Goal: Information Seeking & Learning: Learn about a topic

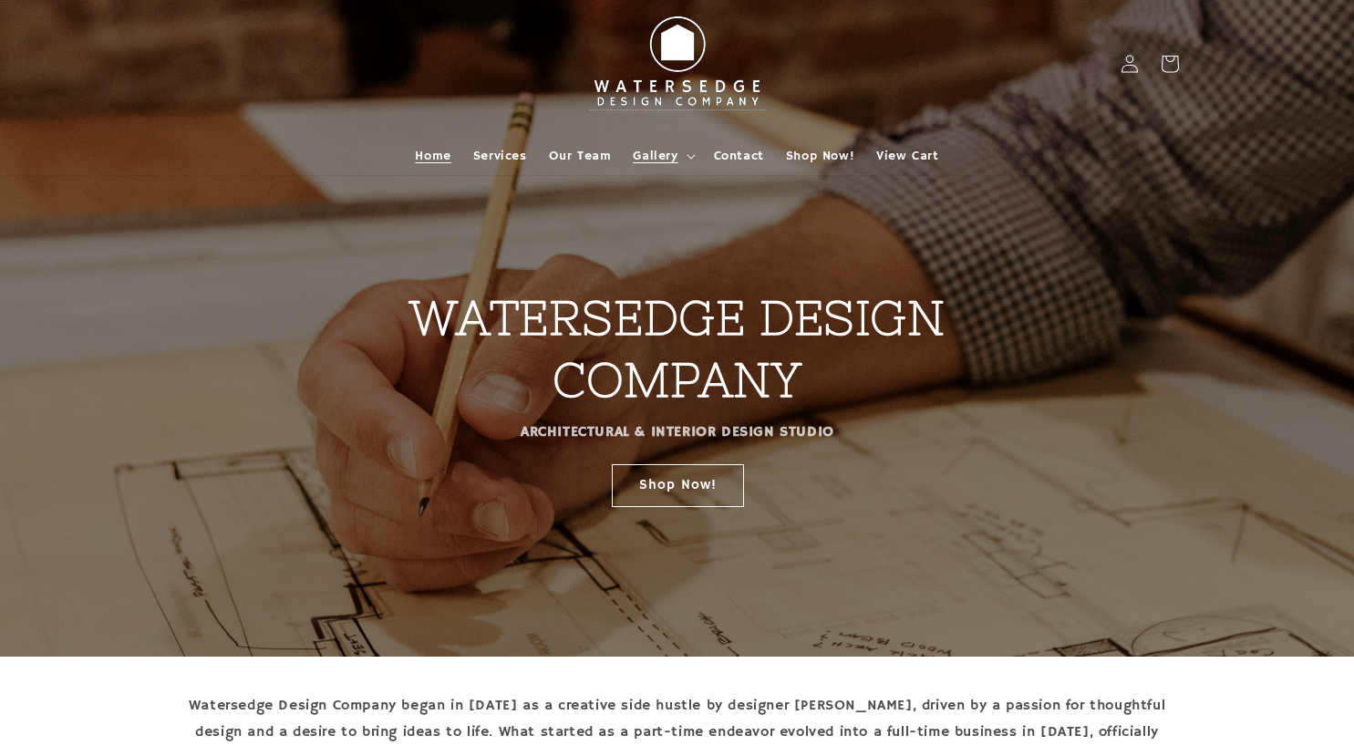
click at [687, 154] on icon at bounding box center [691, 156] width 9 height 5
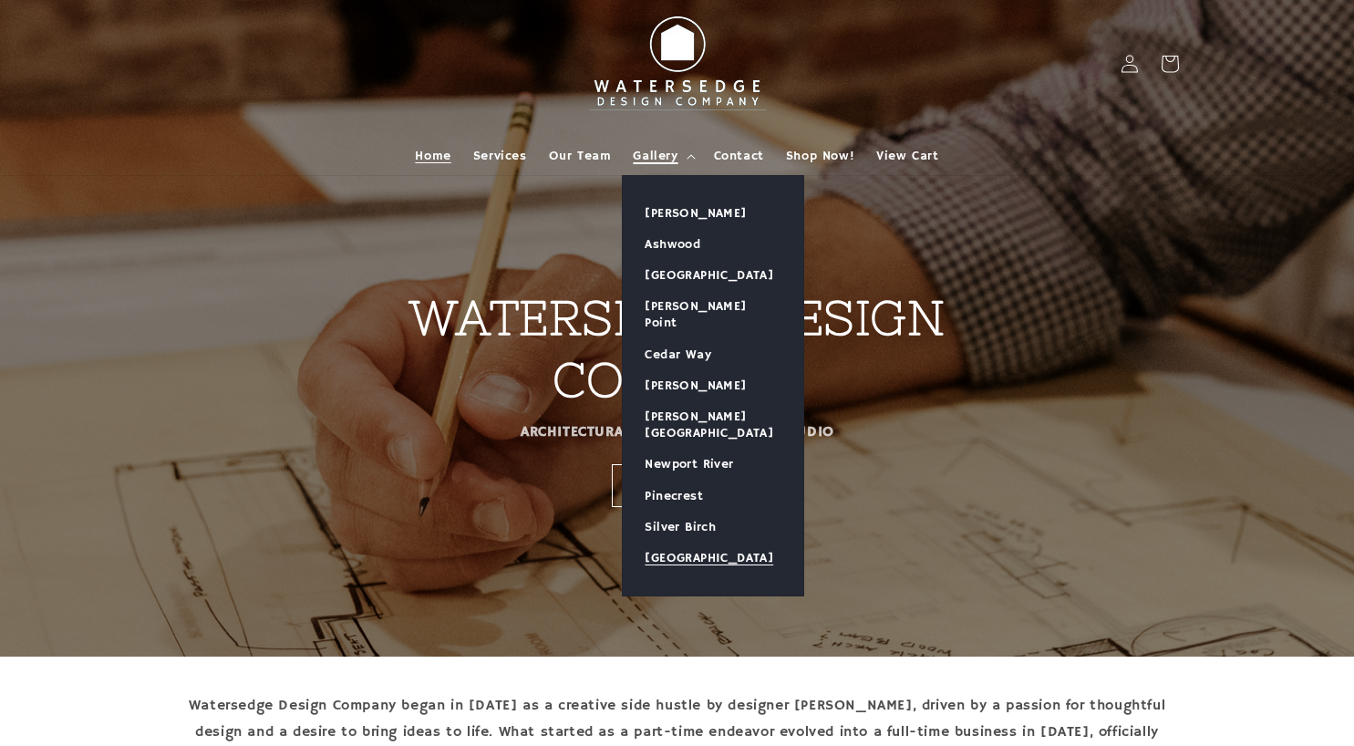
click at [712, 543] on link "[GEOGRAPHIC_DATA]" at bounding box center [713, 558] width 181 height 31
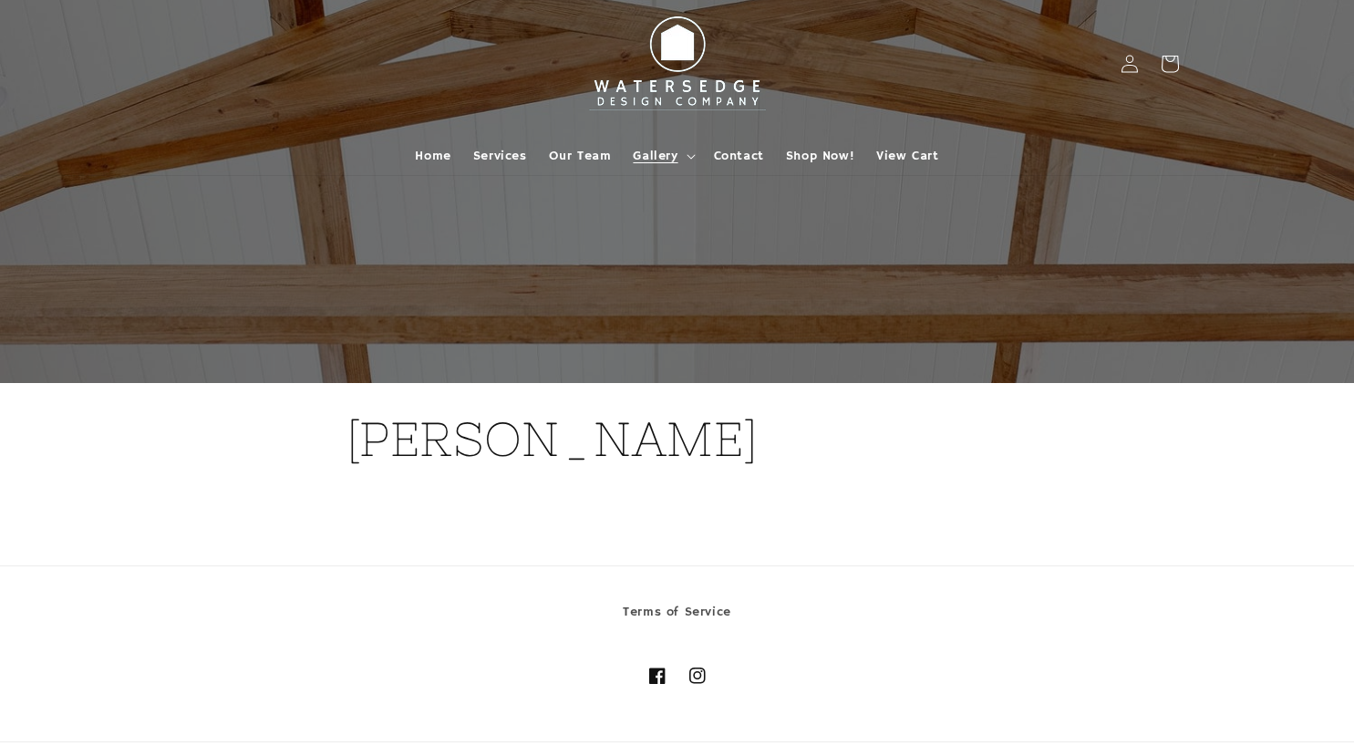
scroll to position [88, 0]
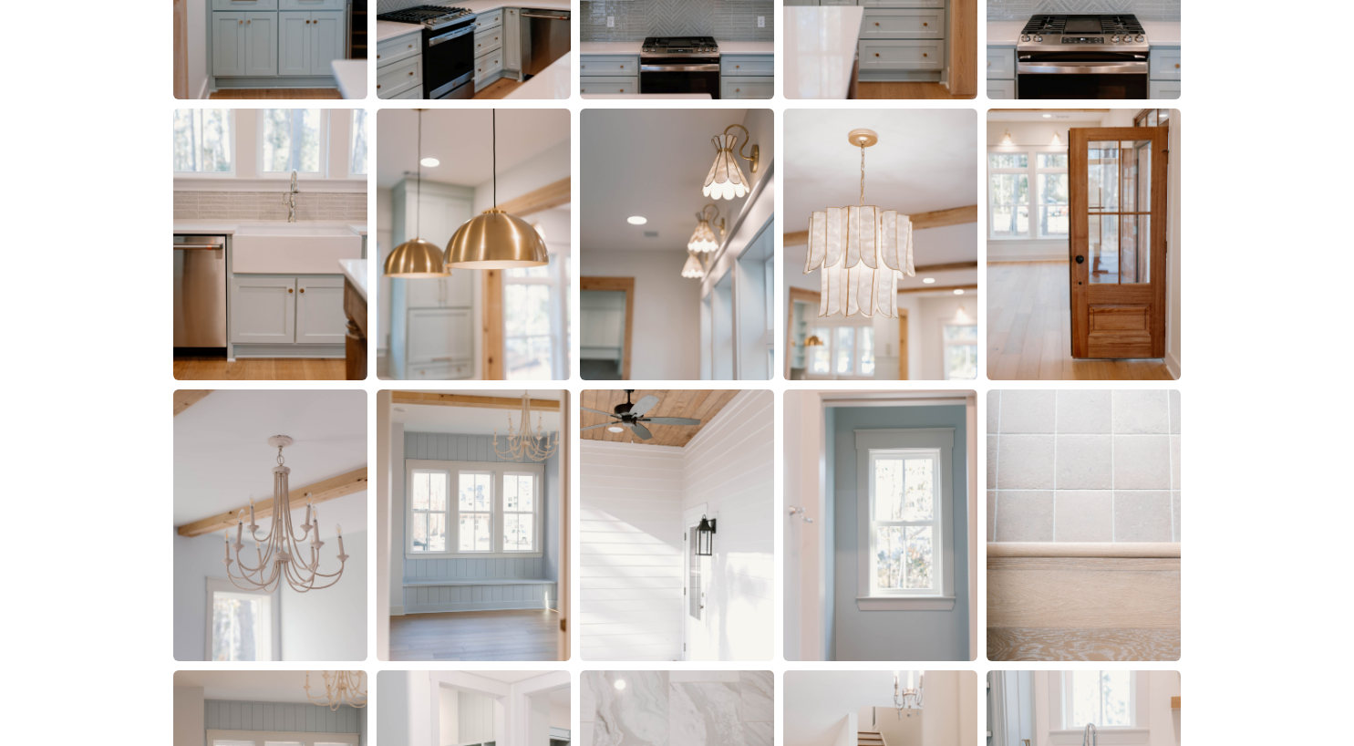
scroll to position [2499, 0]
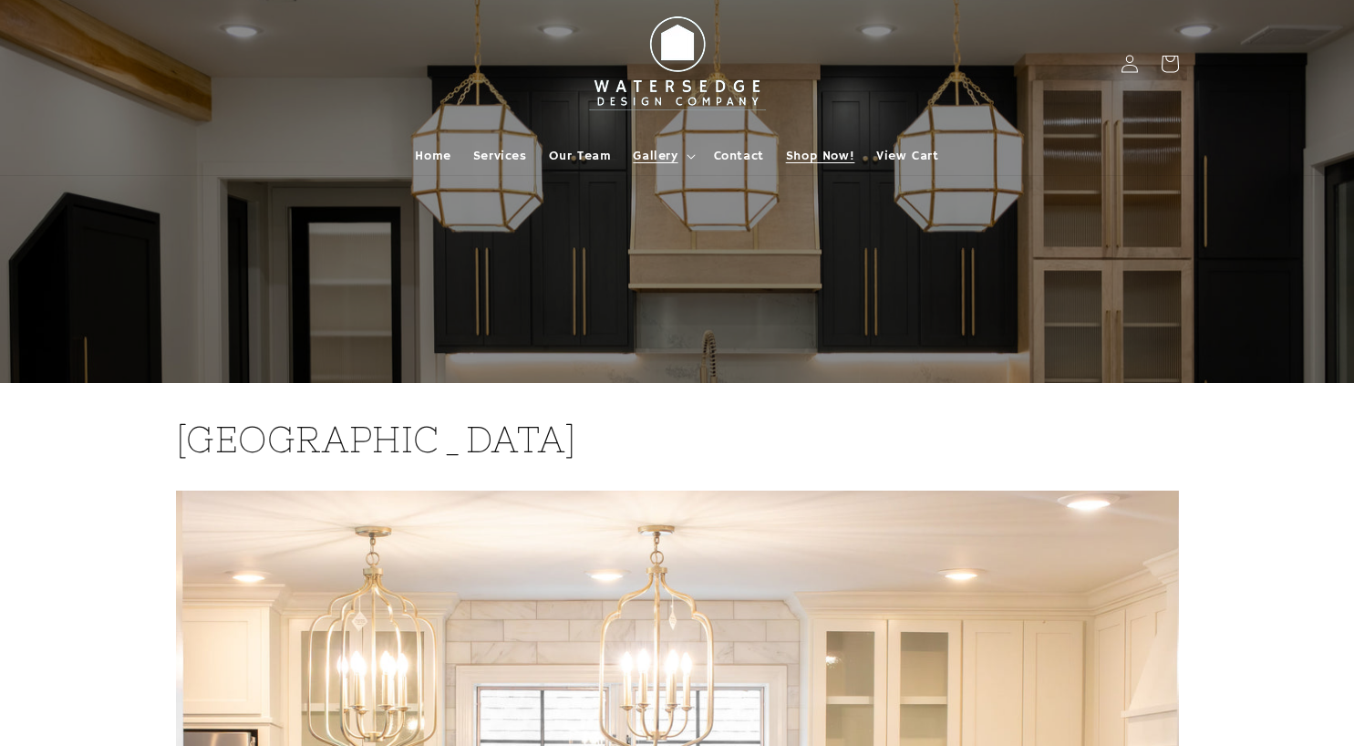
click at [815, 154] on span "Shop Now!" at bounding box center [820, 156] width 68 height 16
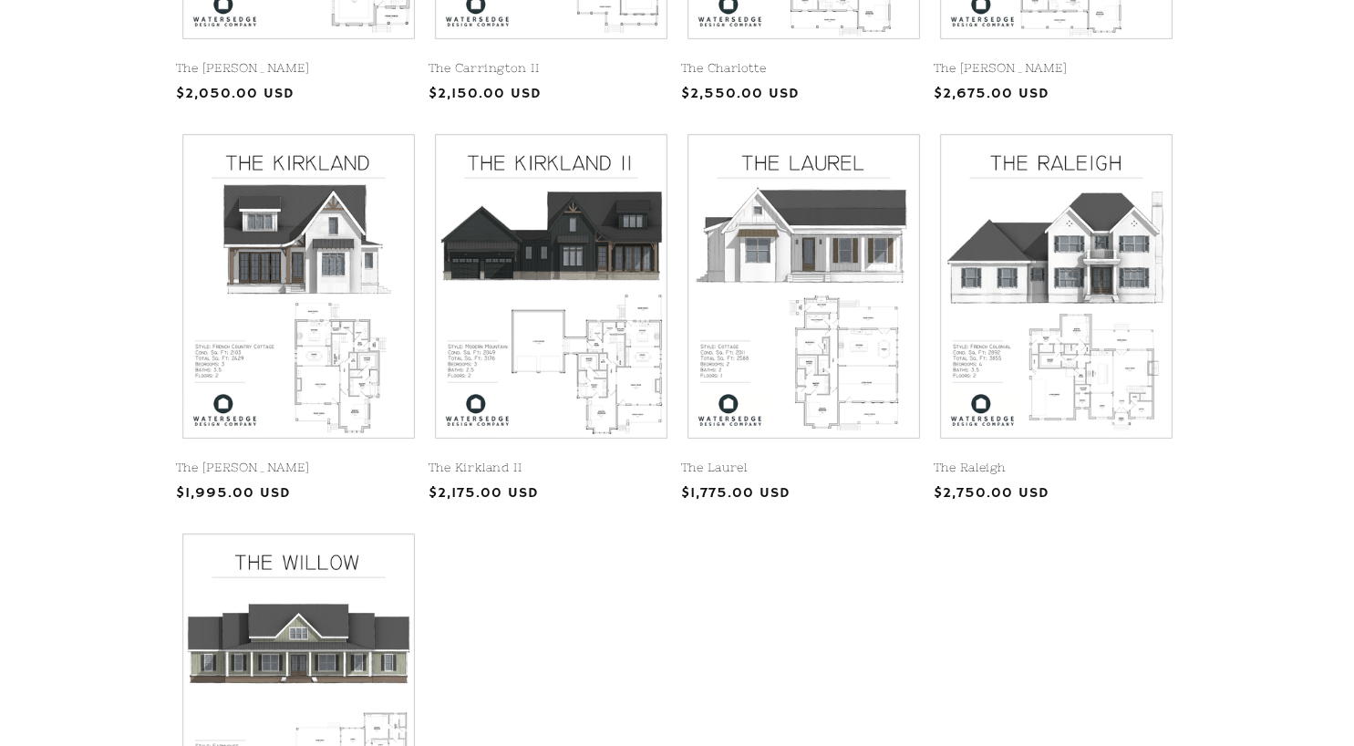
scroll to position [1186, 0]
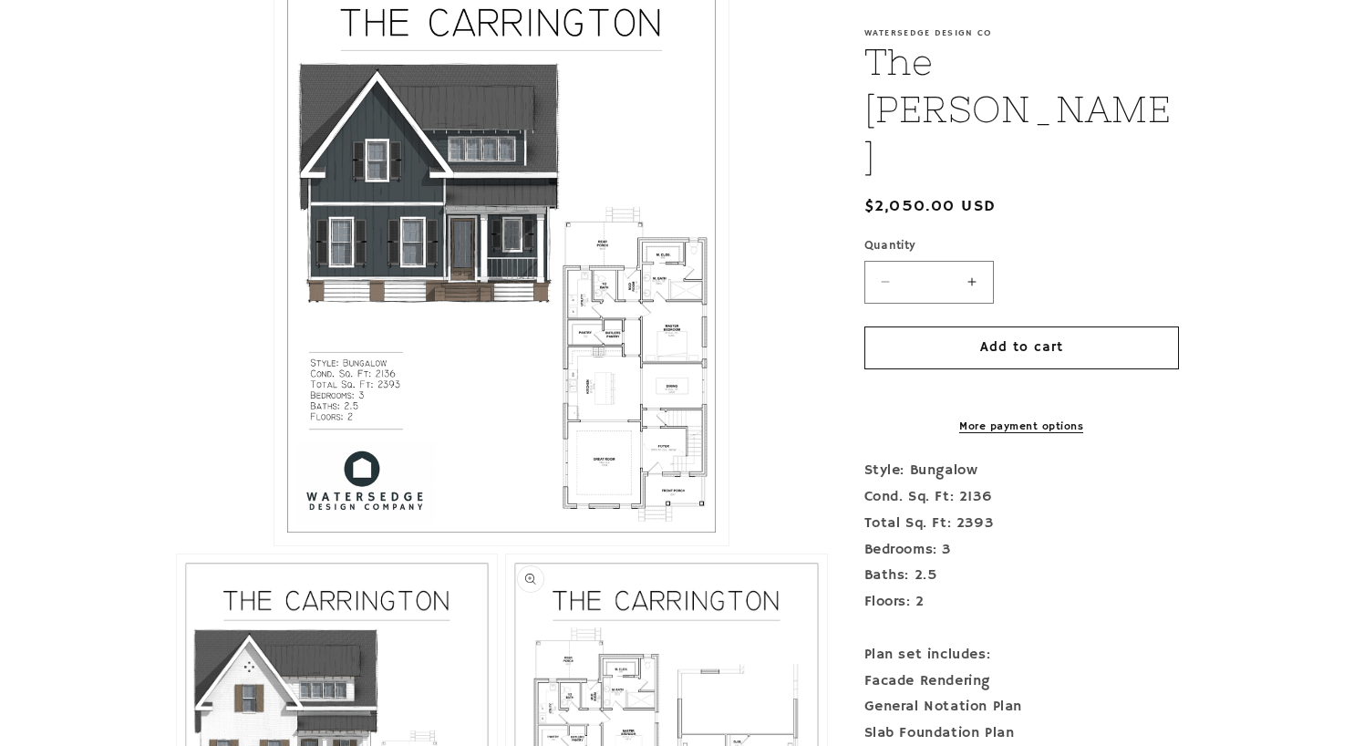
scroll to position [821, 0]
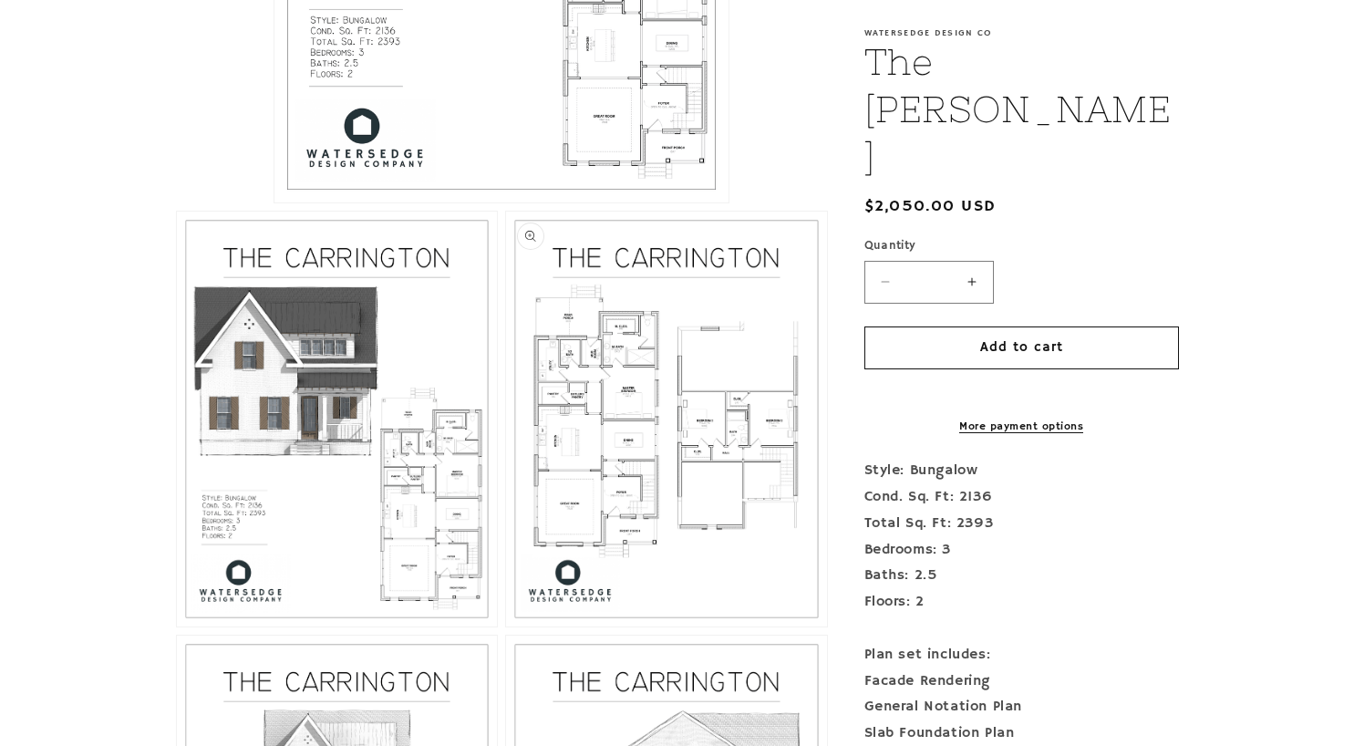
click at [506, 627] on button "Open media 3 in modal" at bounding box center [506, 627] width 0 height 0
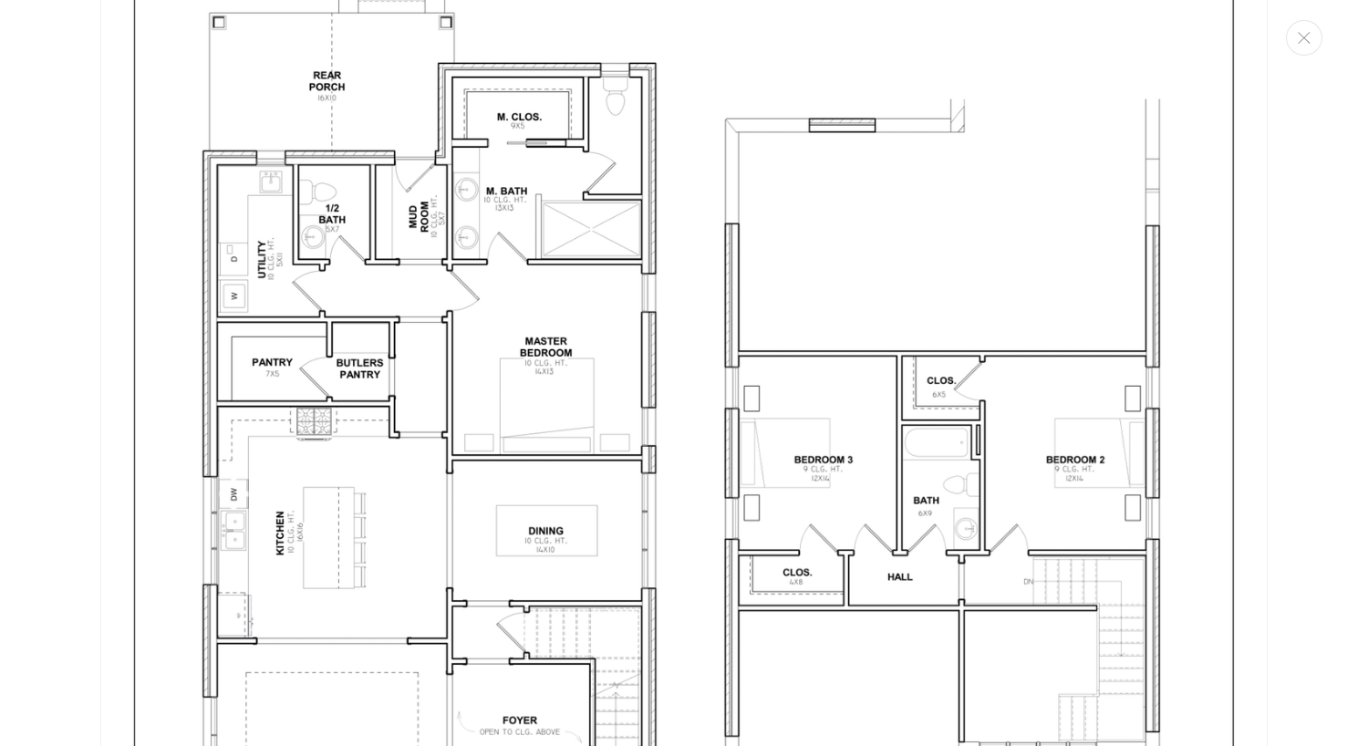
scroll to position [3304, 0]
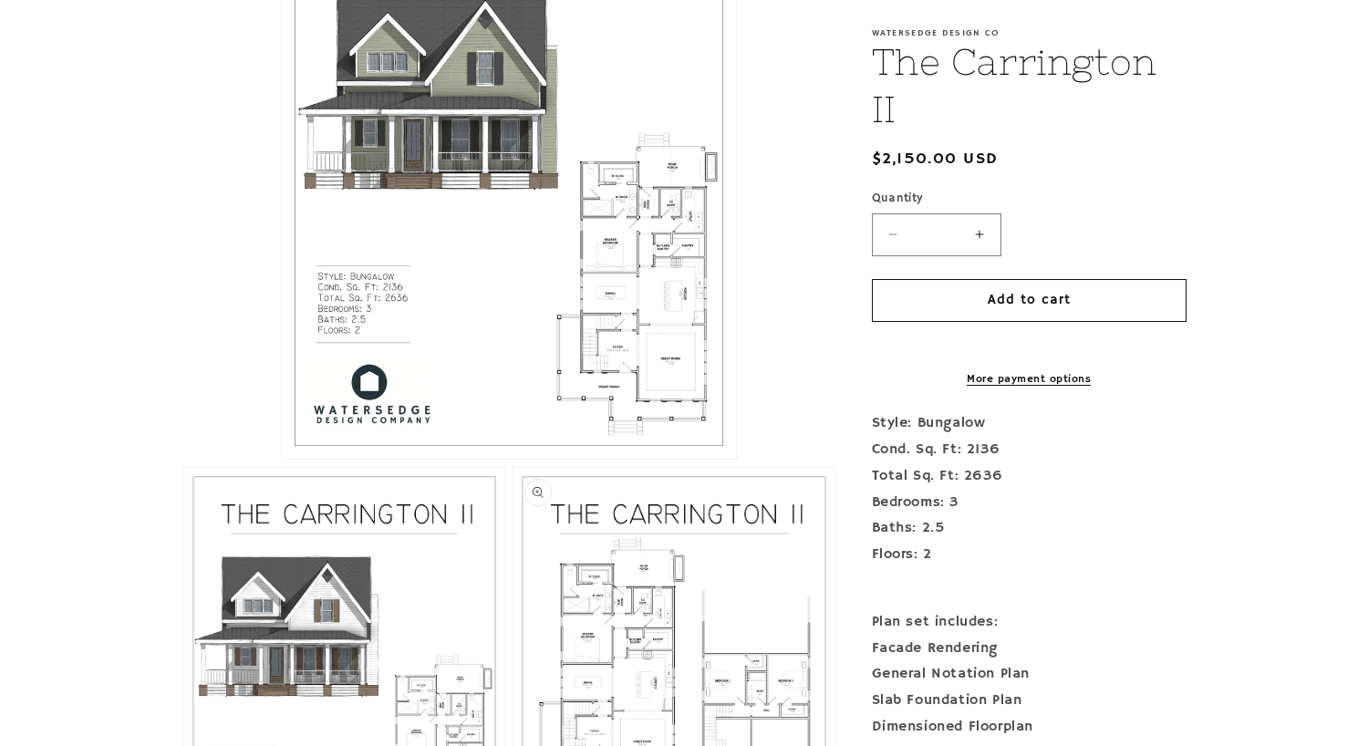
scroll to position [821, 0]
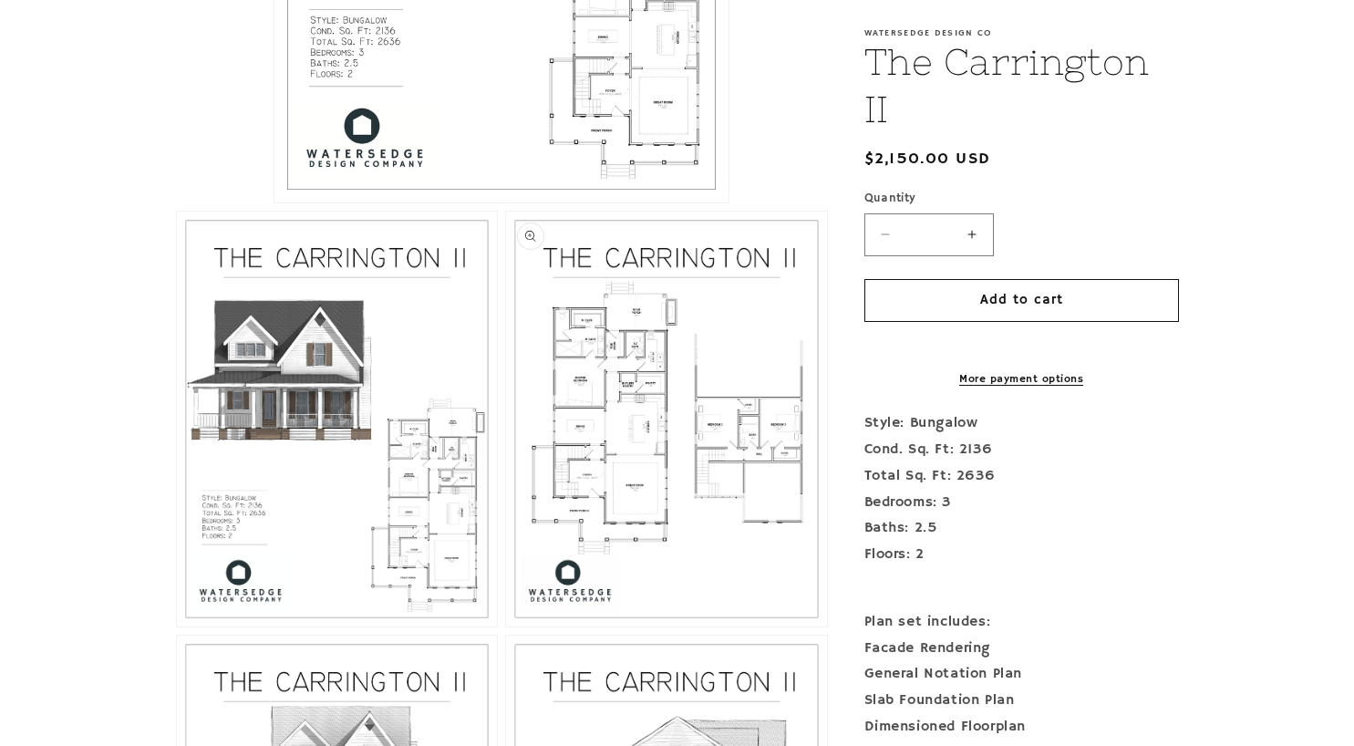
click at [506, 627] on button "Open media 3 in modal" at bounding box center [506, 627] width 0 height 0
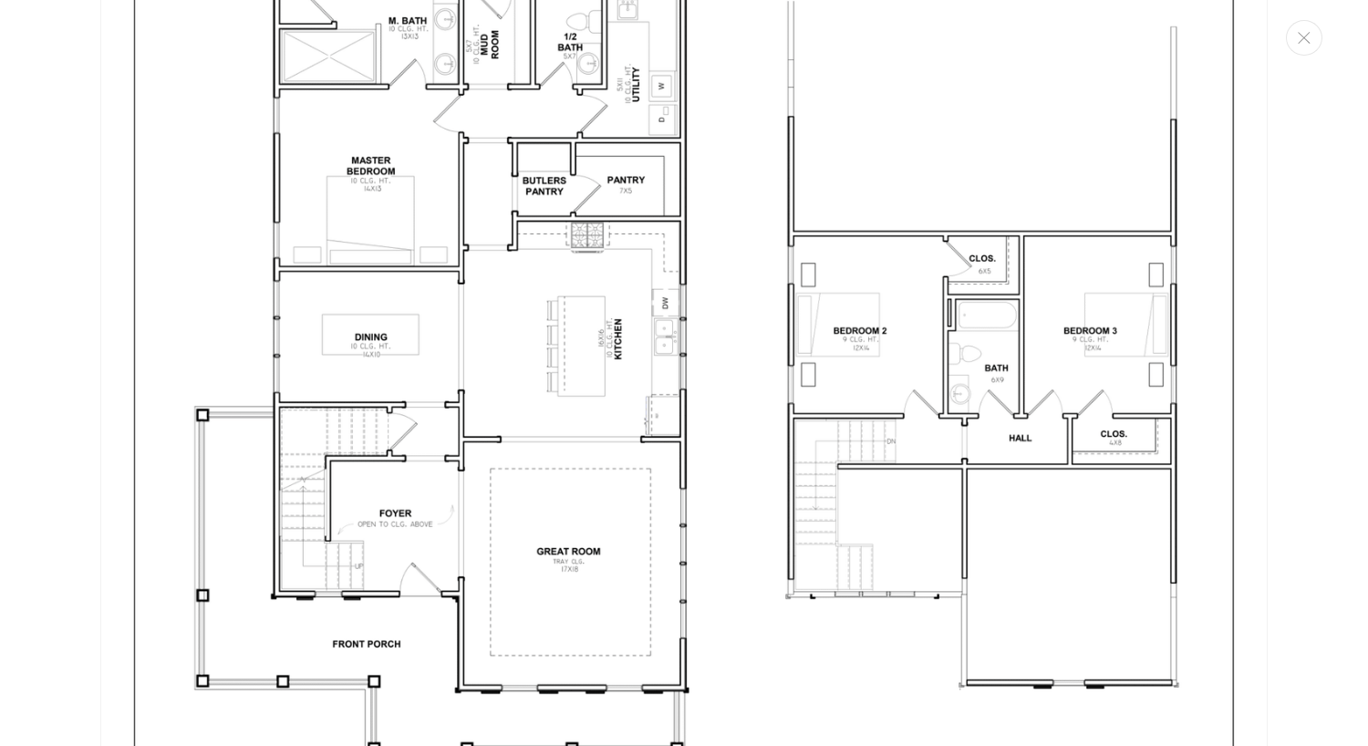
scroll to position [3578, 0]
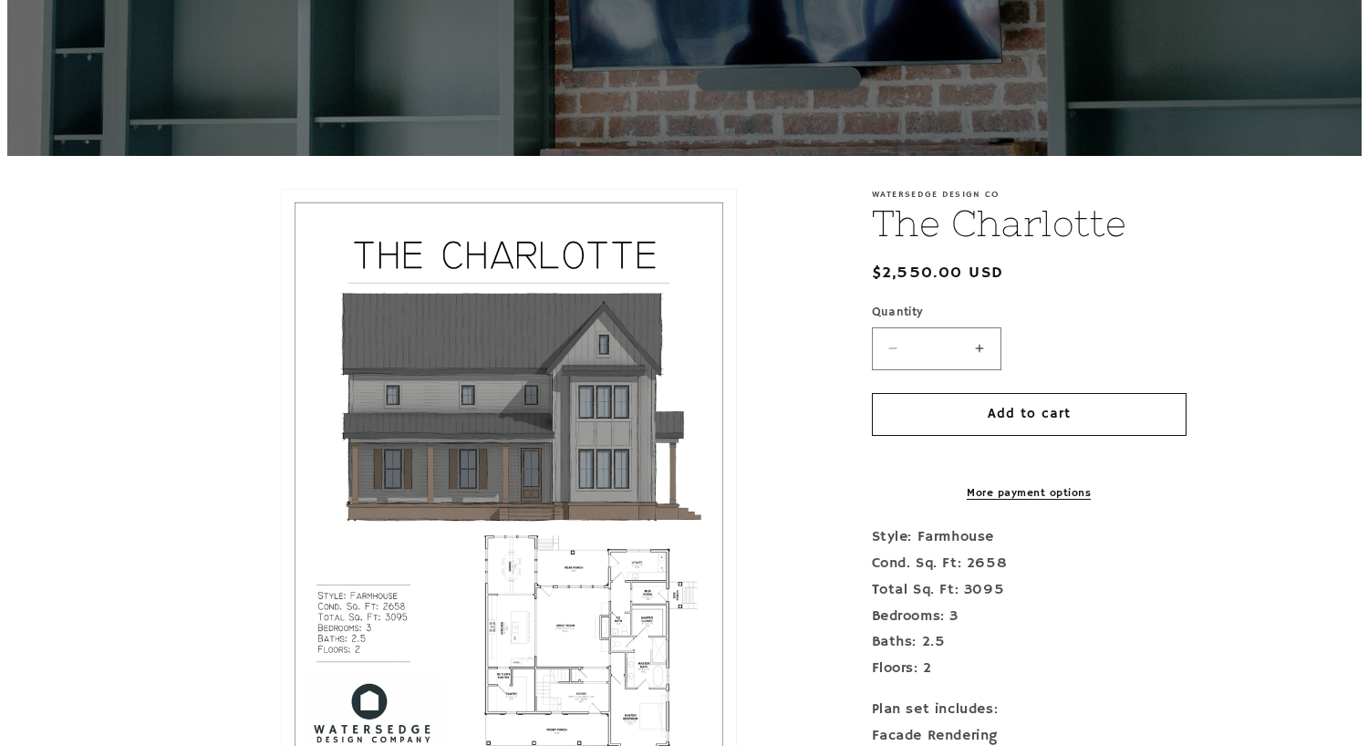
scroll to position [365, 0]
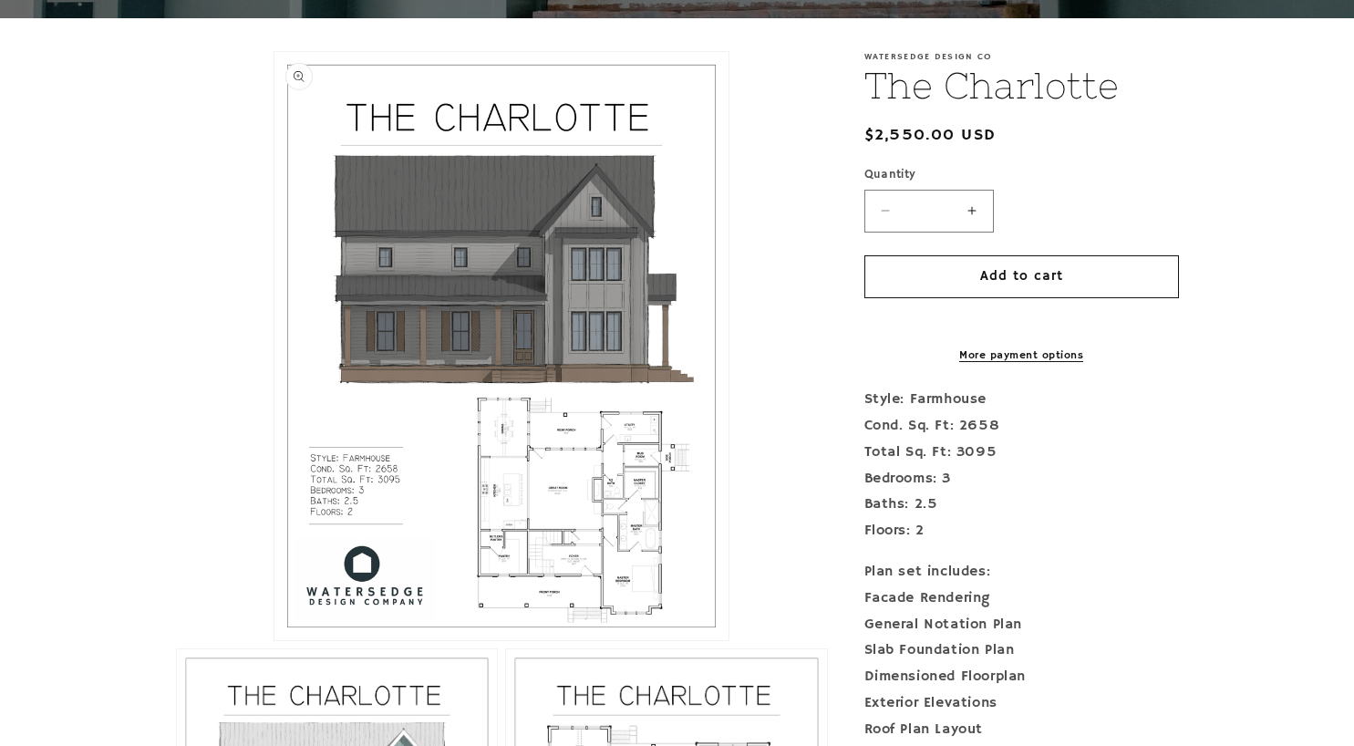
click at [275, 640] on button "Open media 1 in modal" at bounding box center [275, 640] width 0 height 0
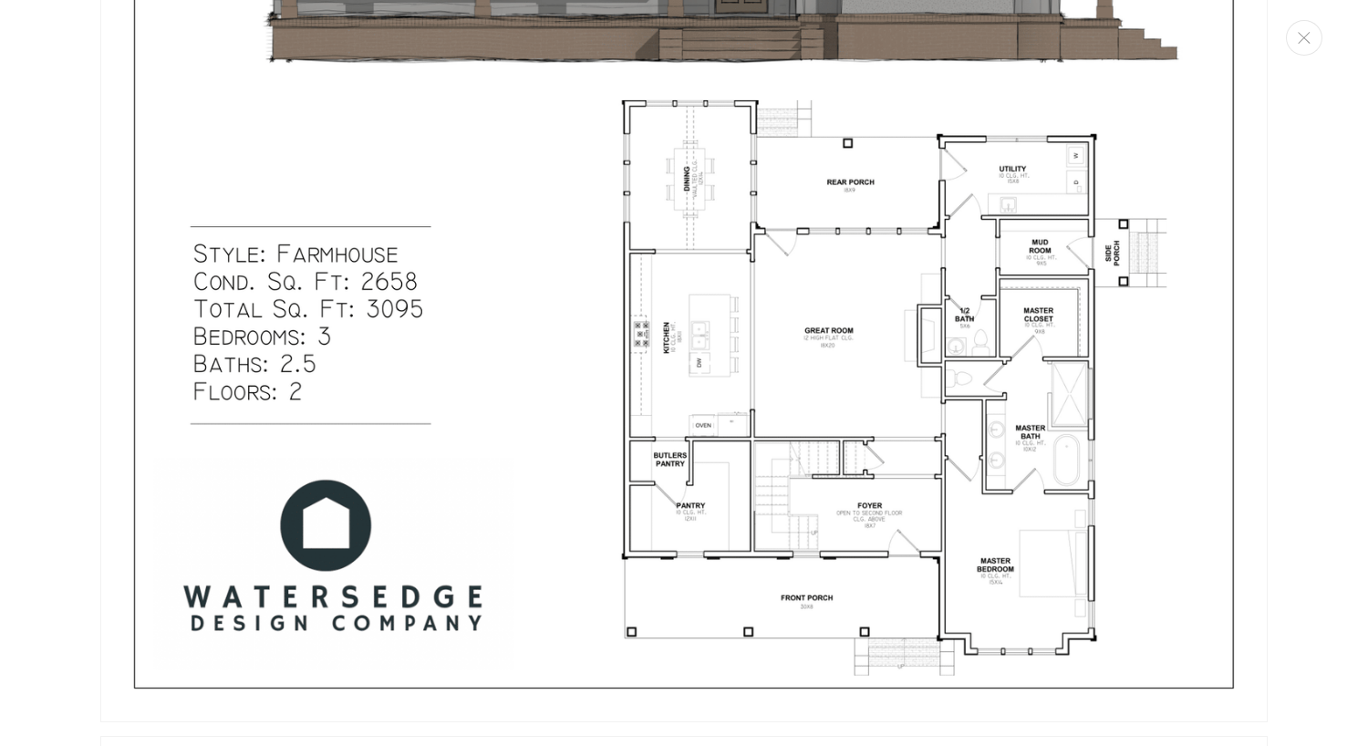
scroll to position [839, 0]
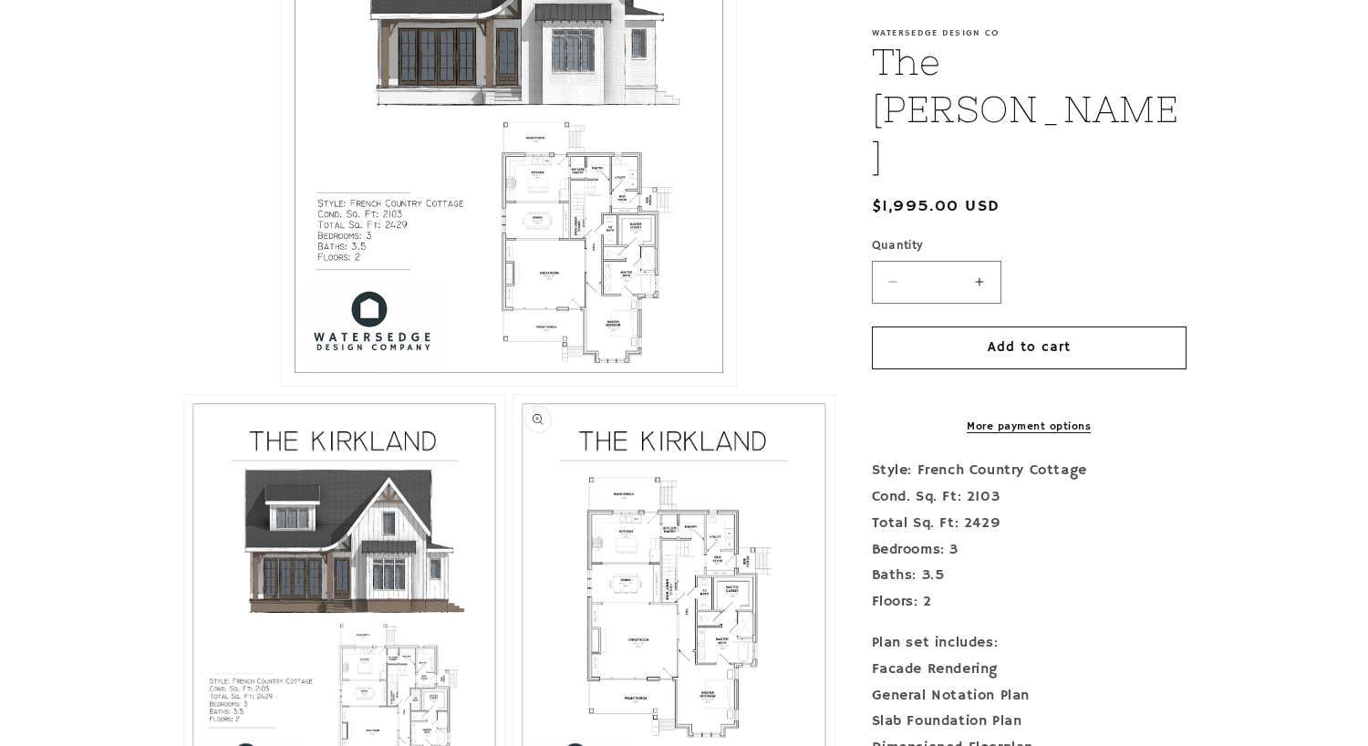
scroll to position [638, 0]
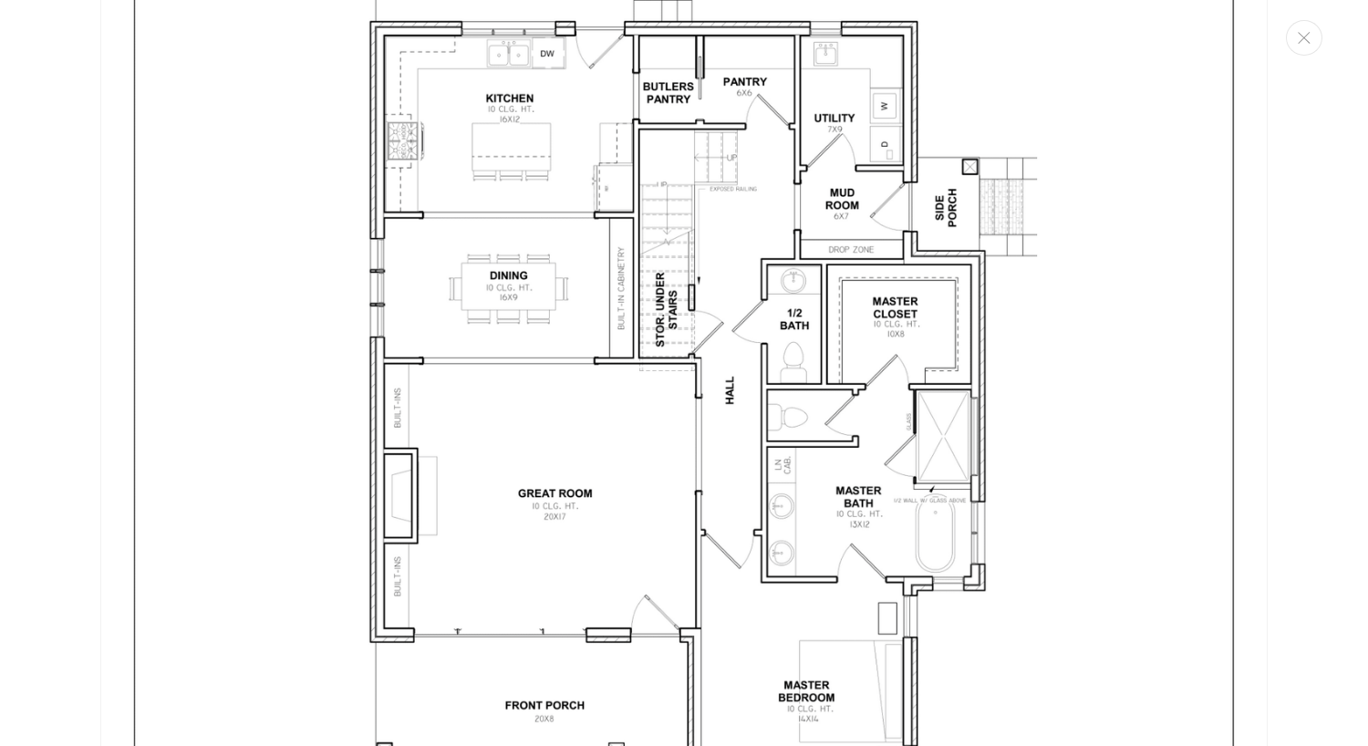
scroll to position [3396, 0]
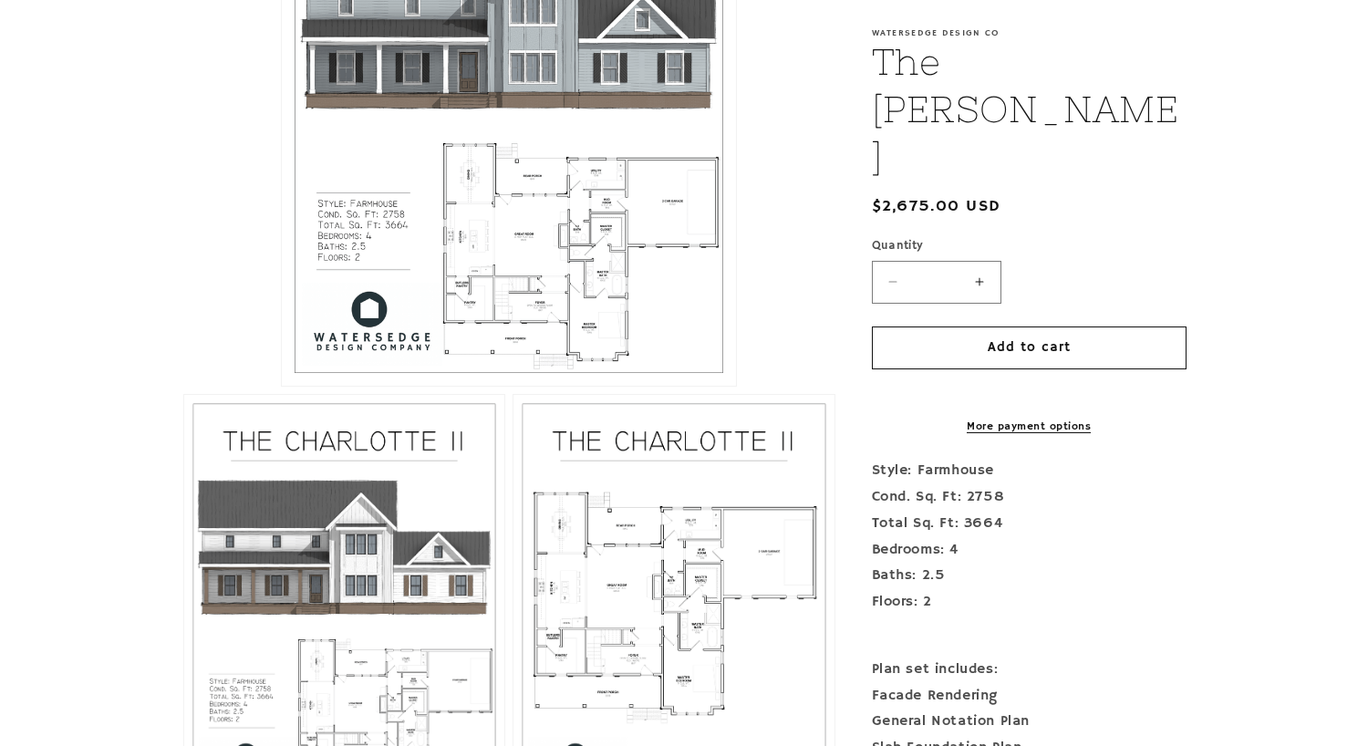
scroll to position [638, 0]
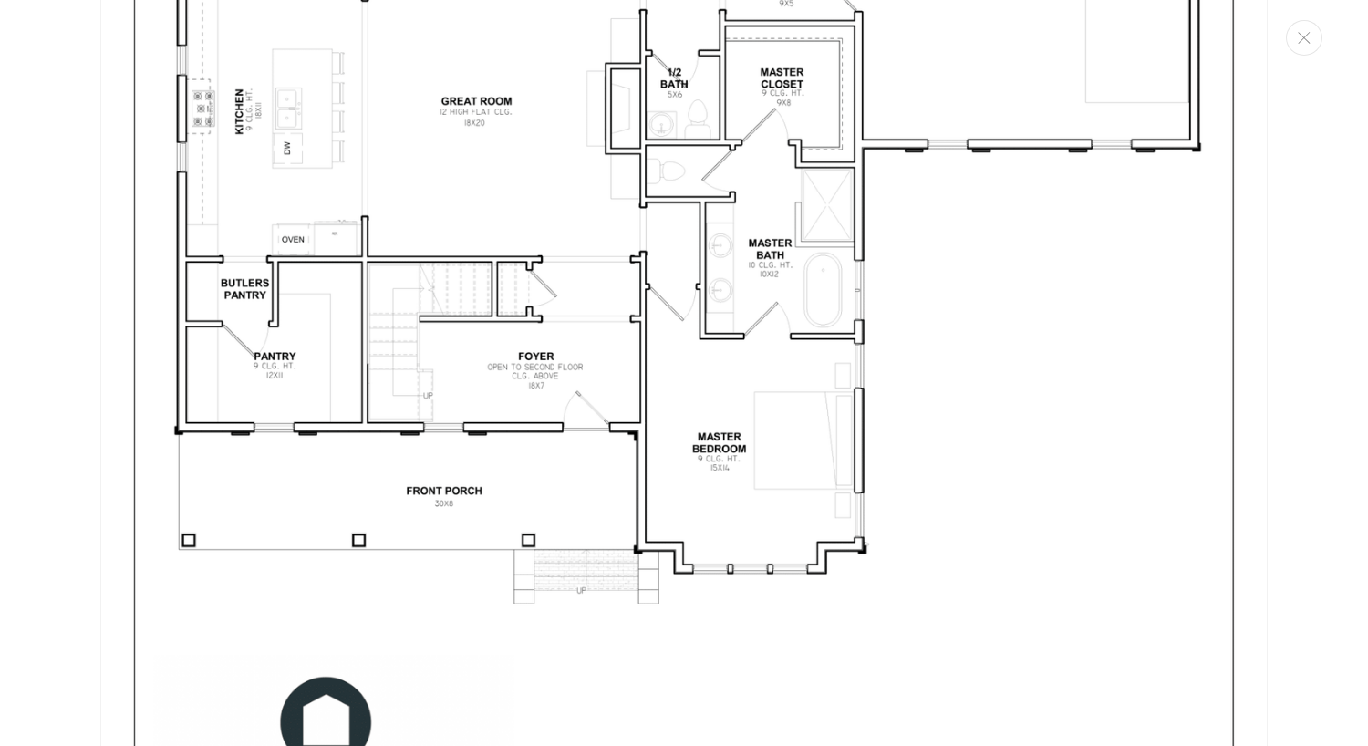
scroll to position [3669, 0]
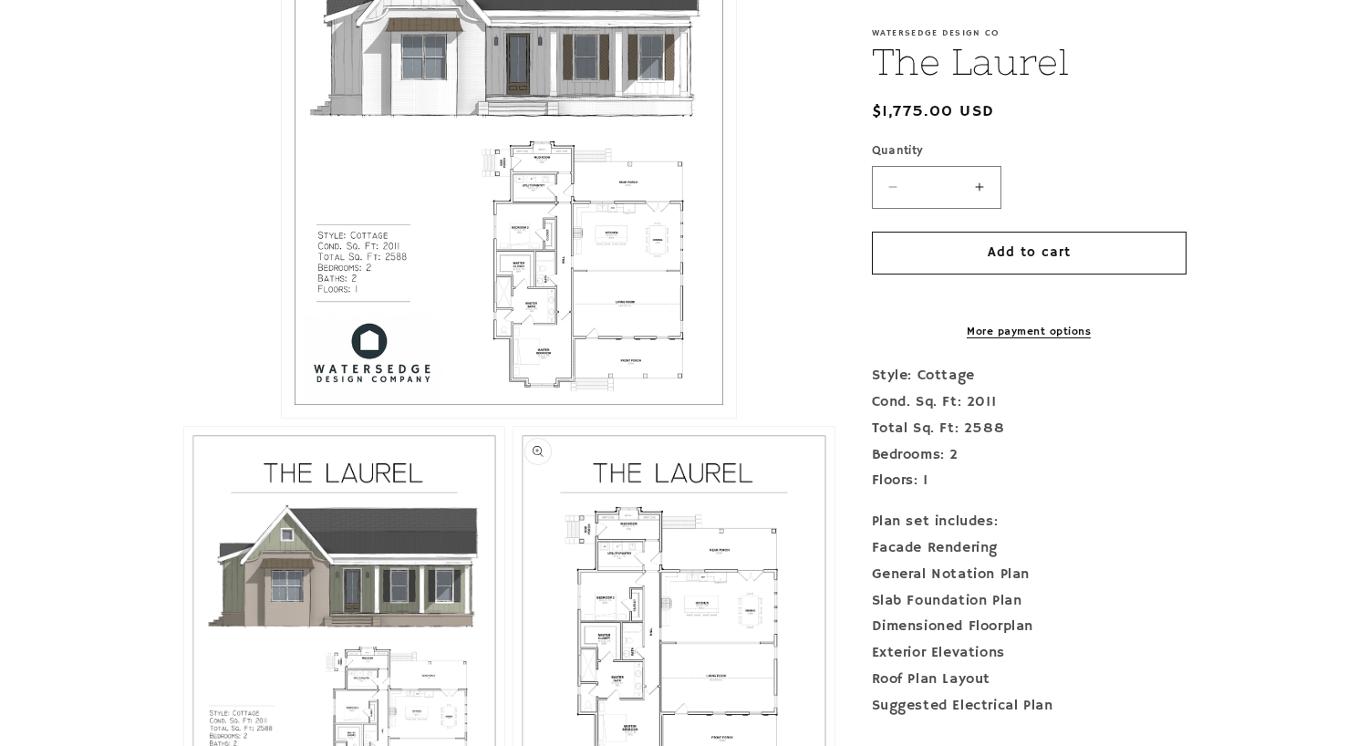
scroll to position [638, 0]
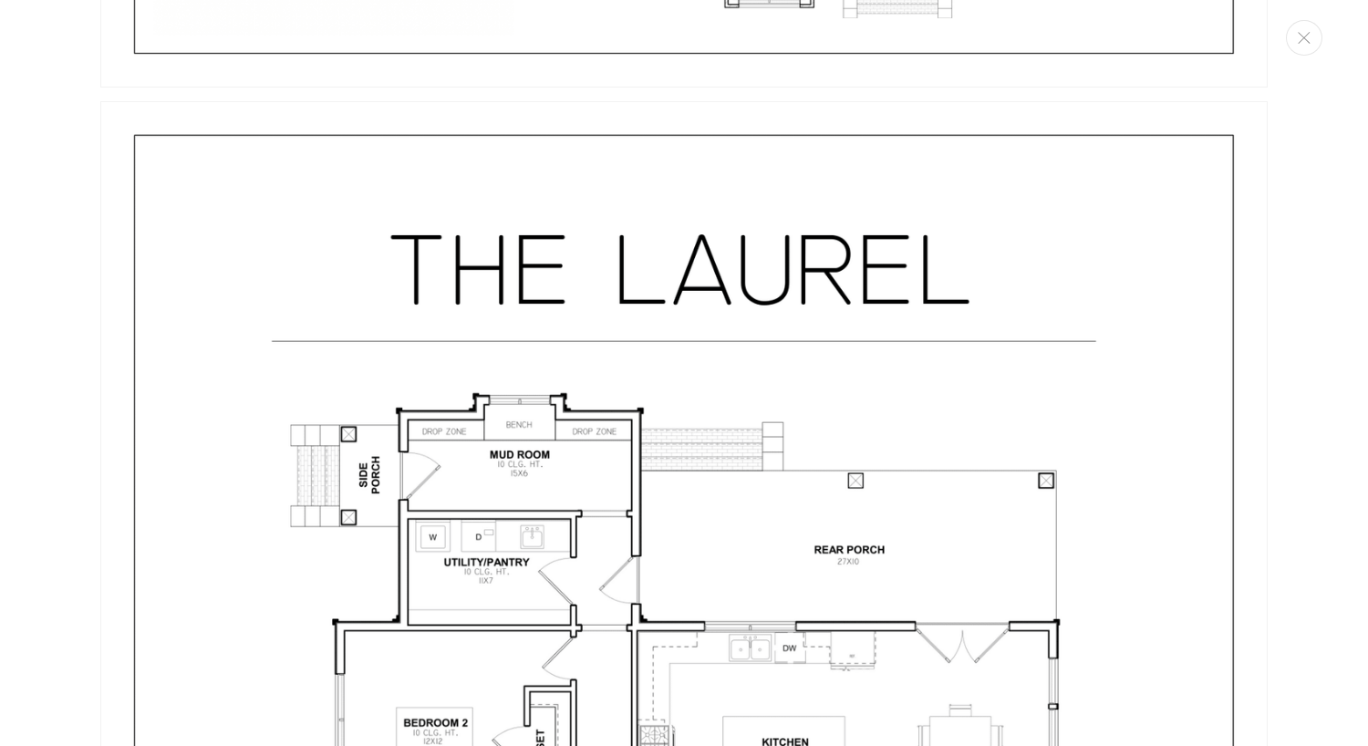
scroll to position [2940, 0]
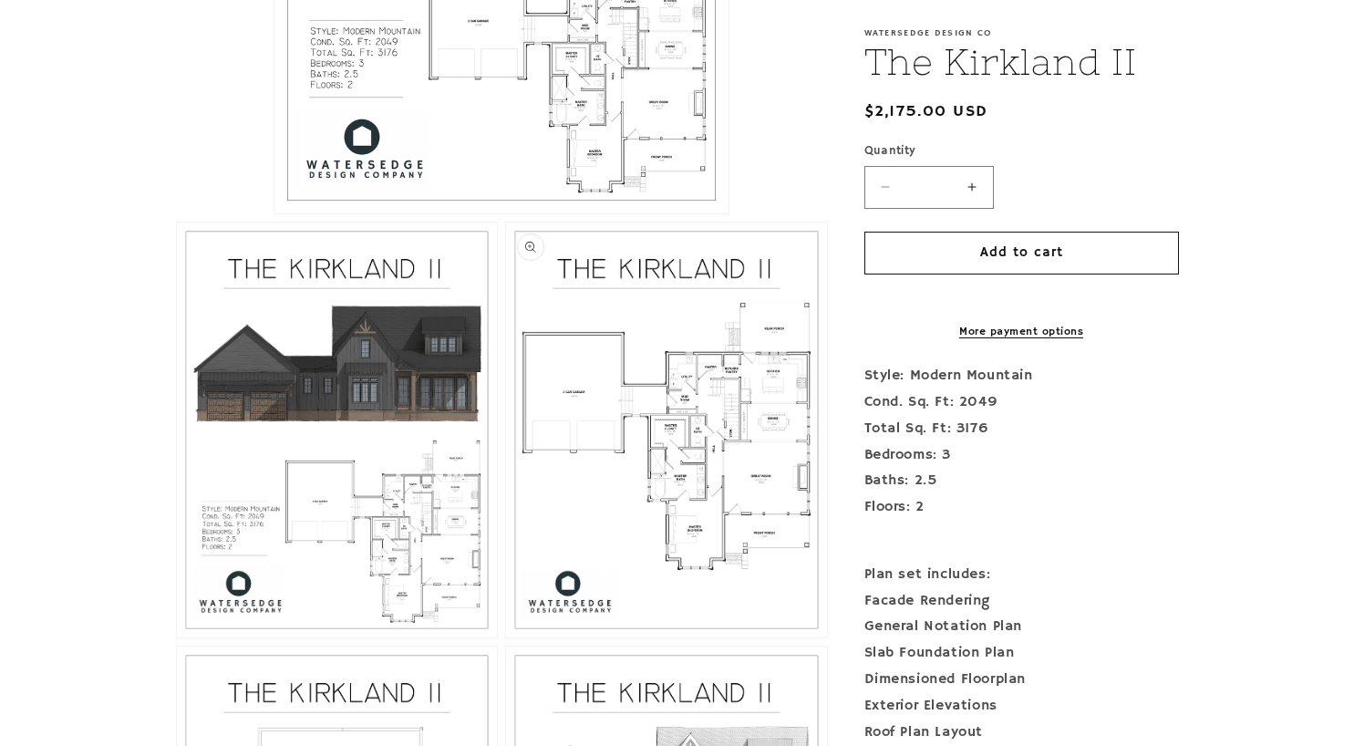
scroll to position [821, 0]
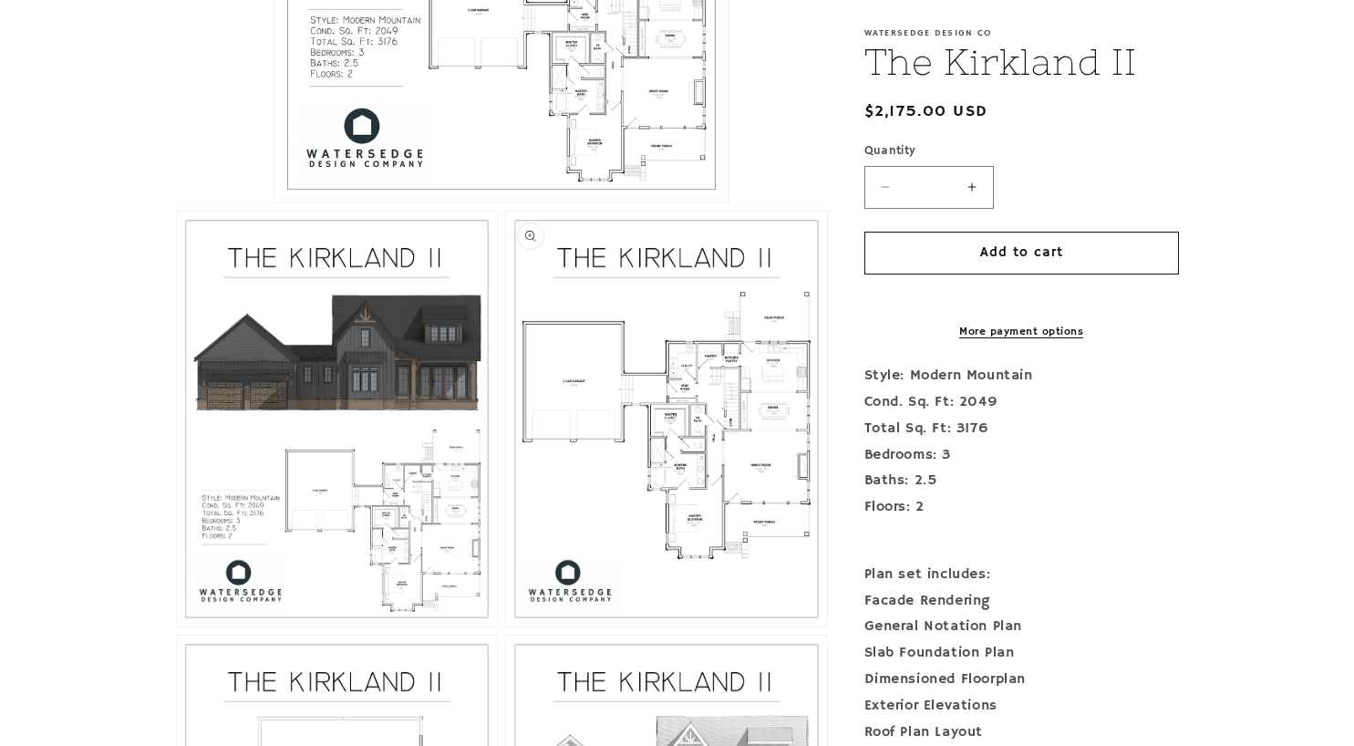
click at [506, 627] on button "Open media 3 in modal" at bounding box center [506, 627] width 0 height 0
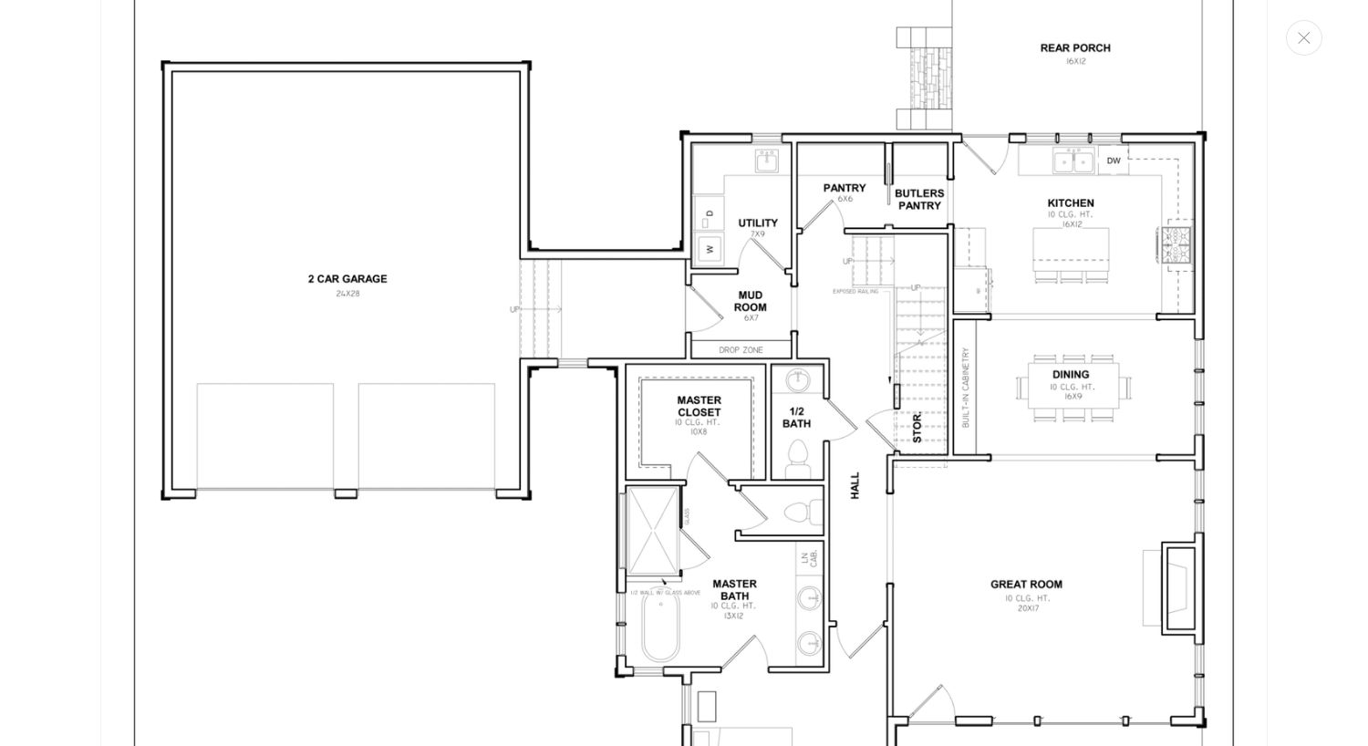
scroll to position [3396, 0]
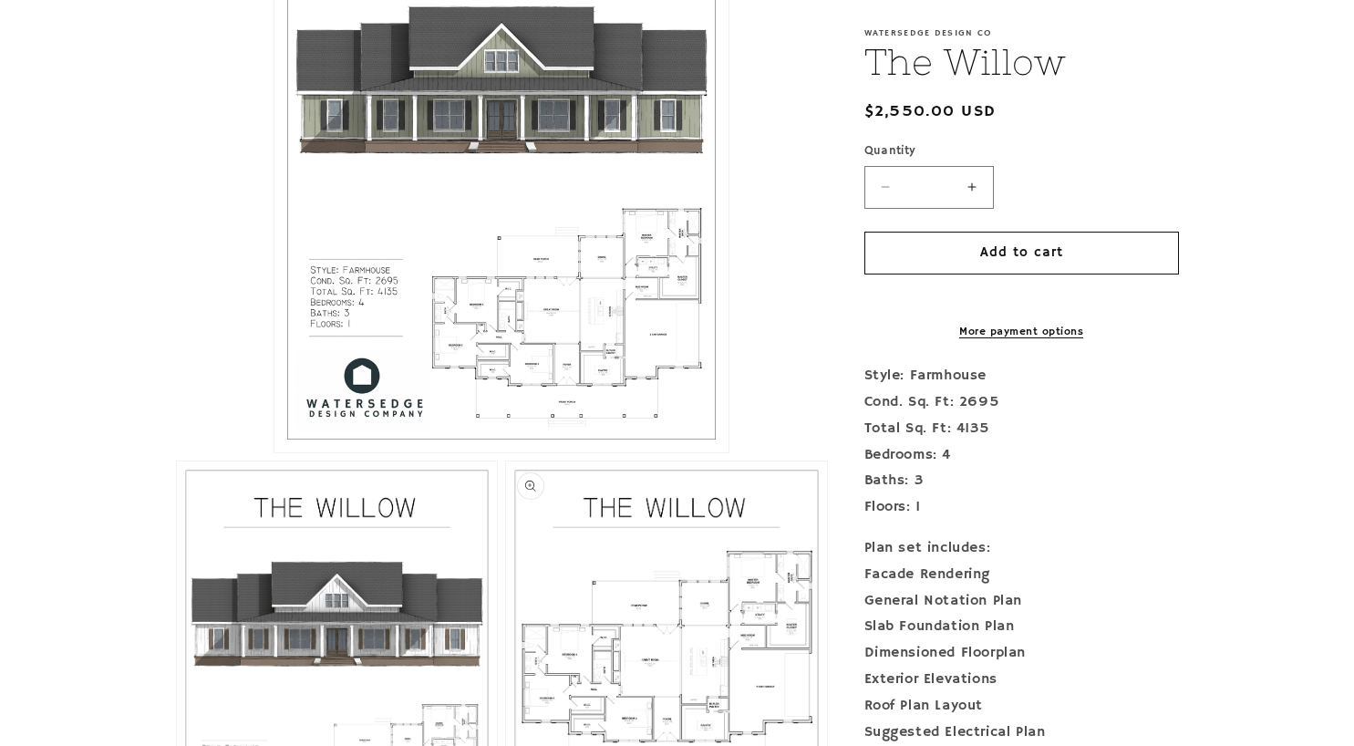
scroll to position [821, 0]
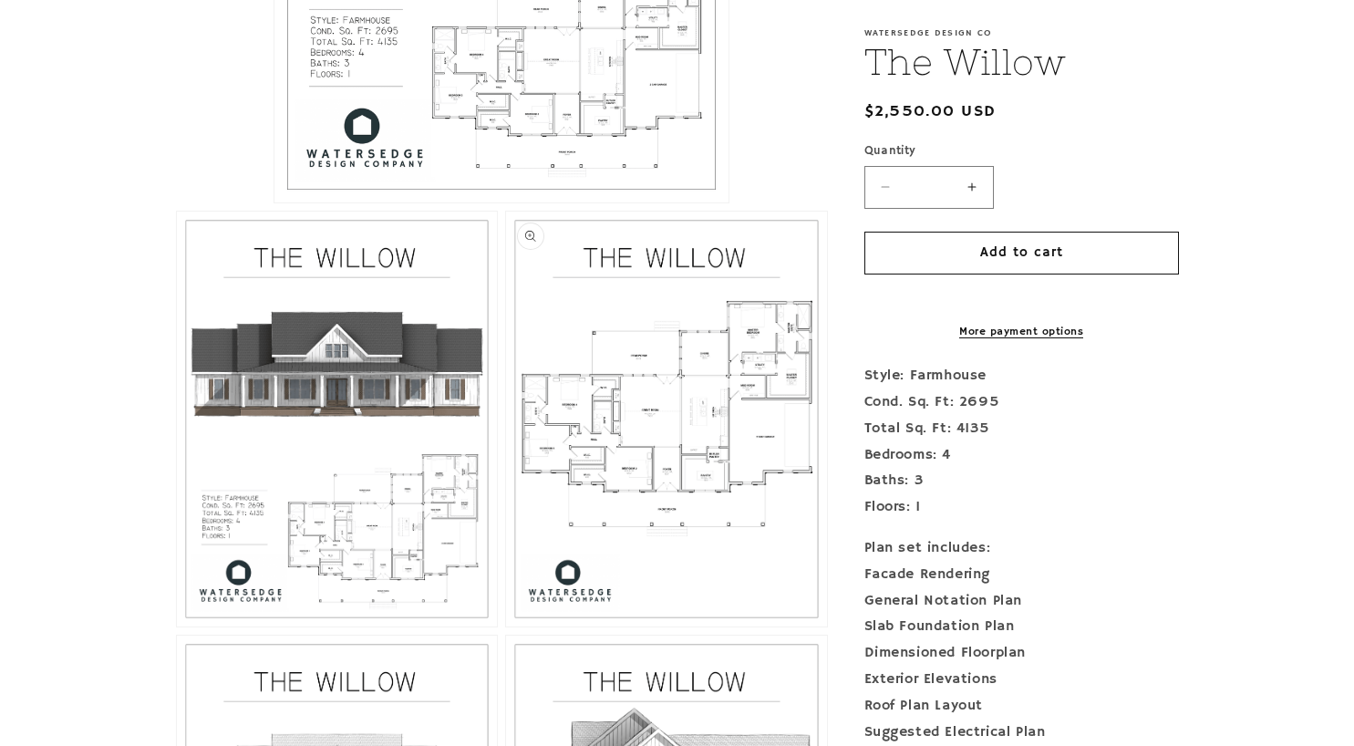
click at [506, 627] on button "Open media 3 in modal" at bounding box center [506, 627] width 0 height 0
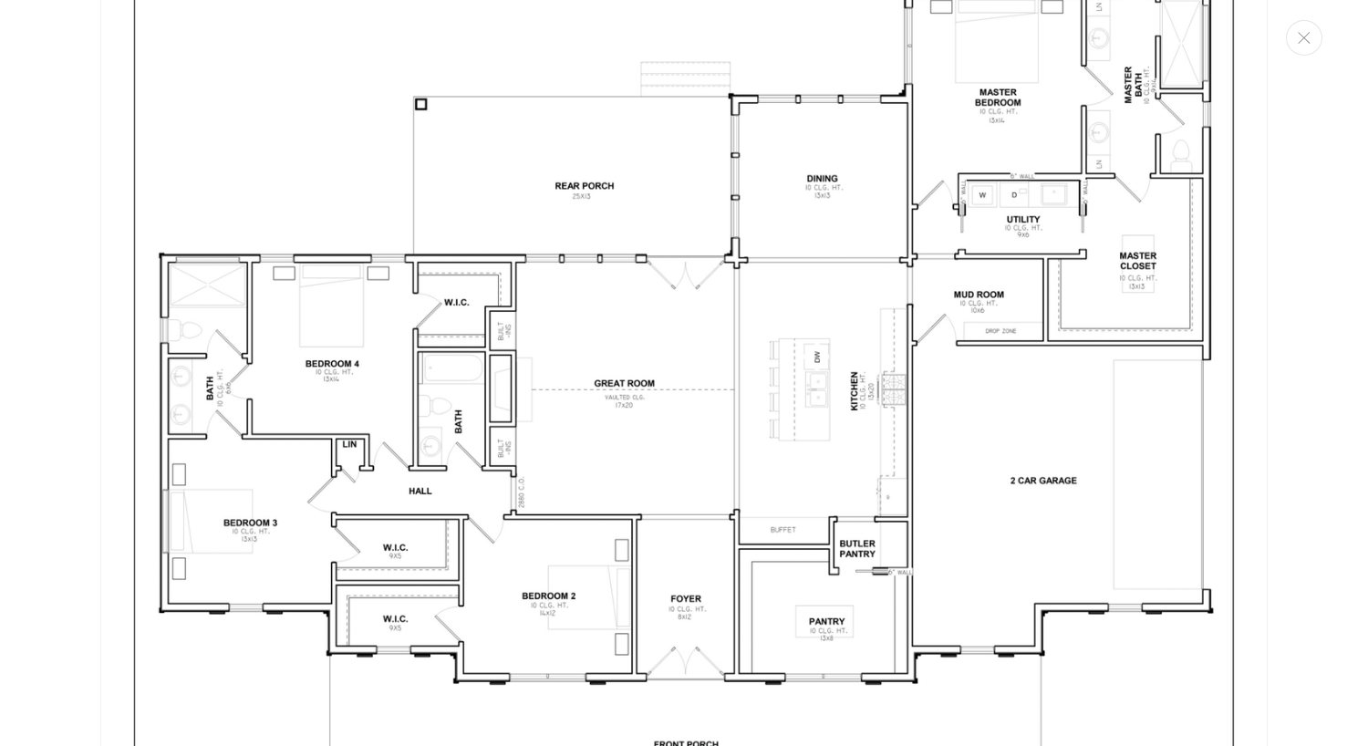
scroll to position [3304, 0]
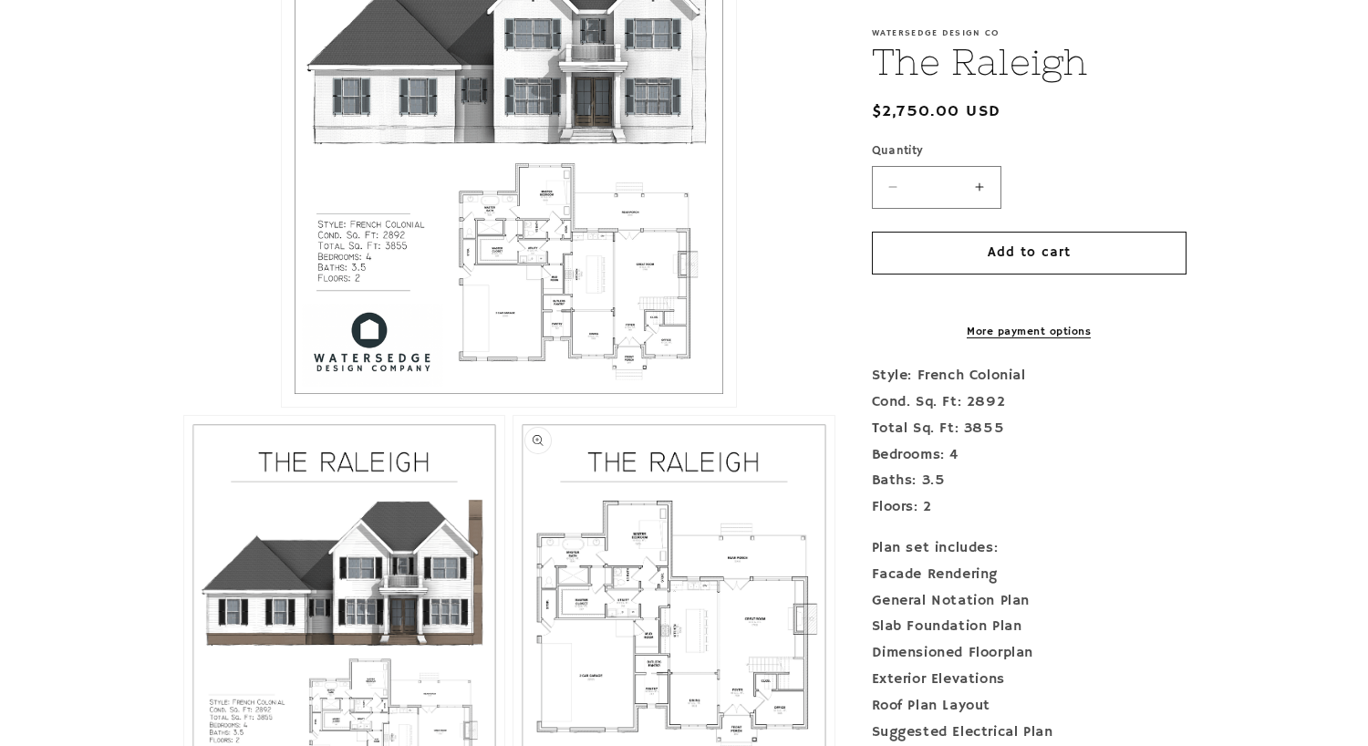
scroll to position [821, 0]
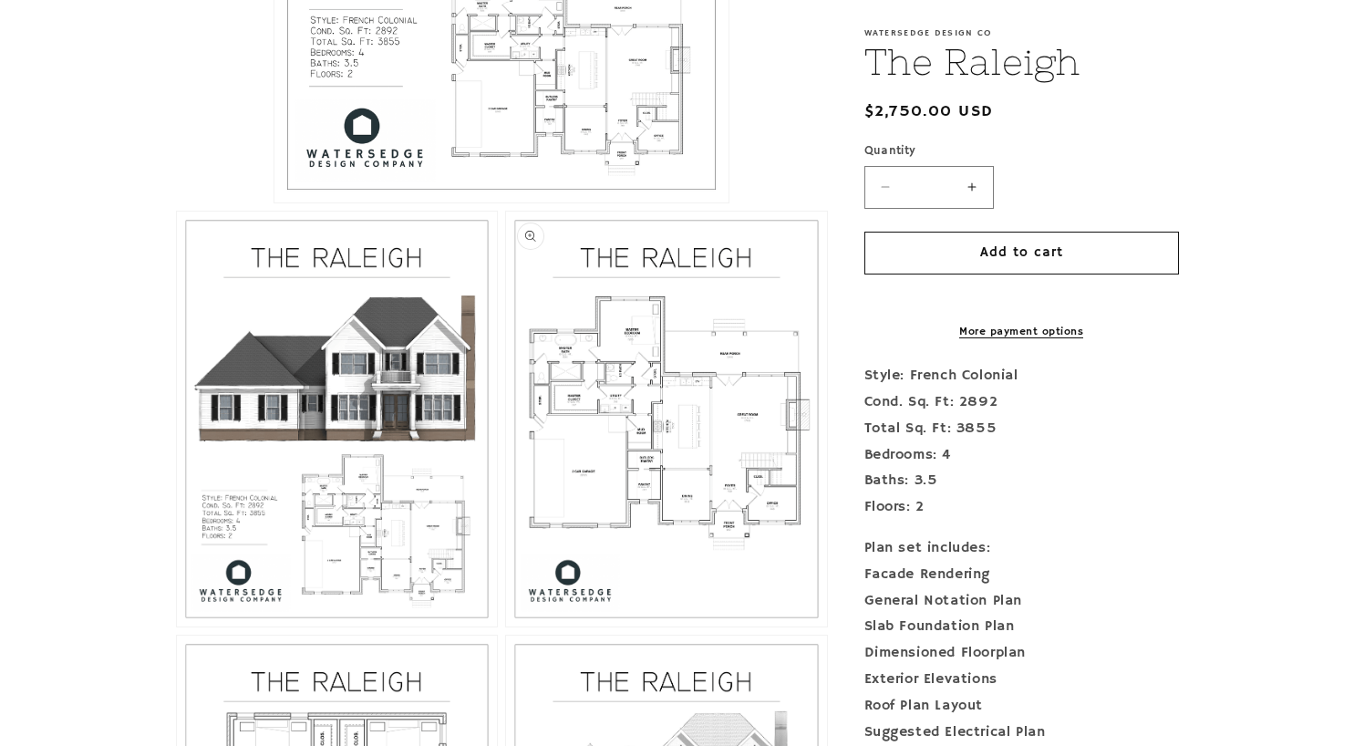
click at [506, 627] on button "Open media 3 in modal" at bounding box center [506, 627] width 0 height 0
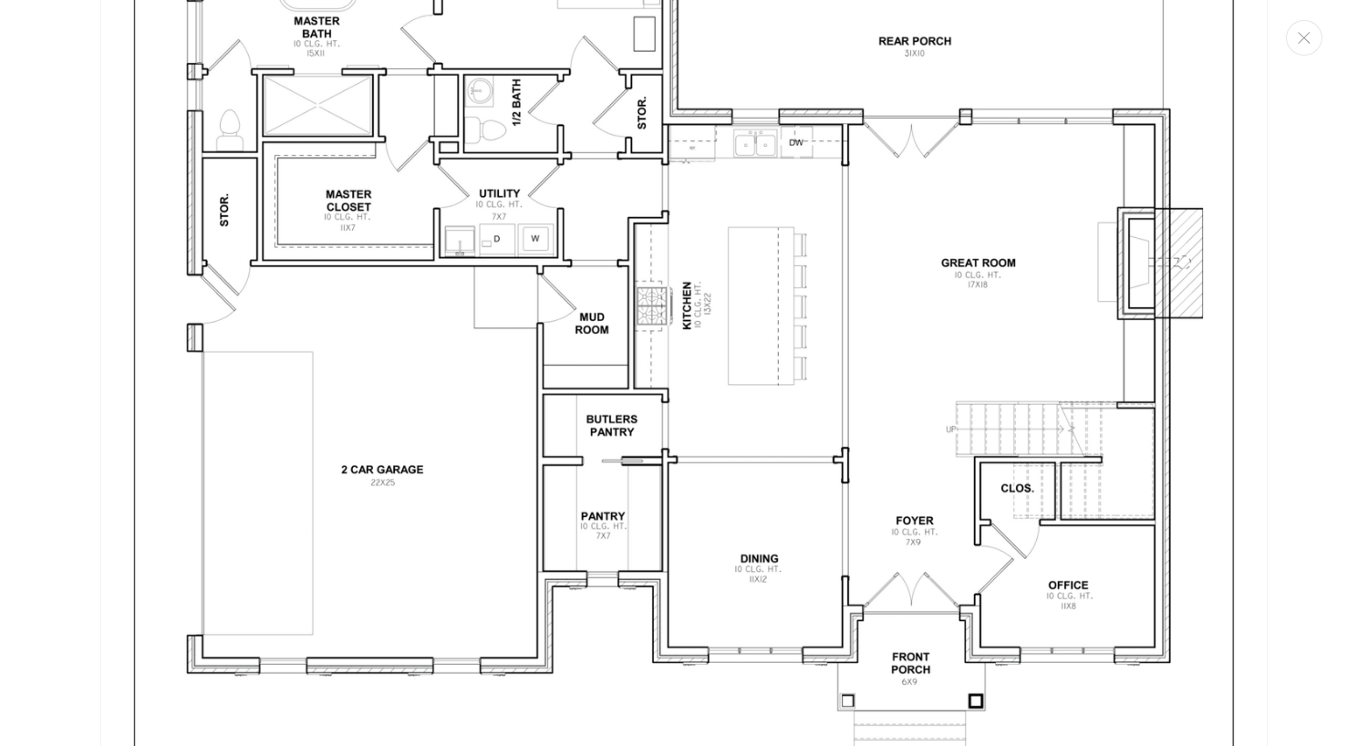
scroll to position [3487, 0]
